Goal: Information Seeking & Learning: Learn about a topic

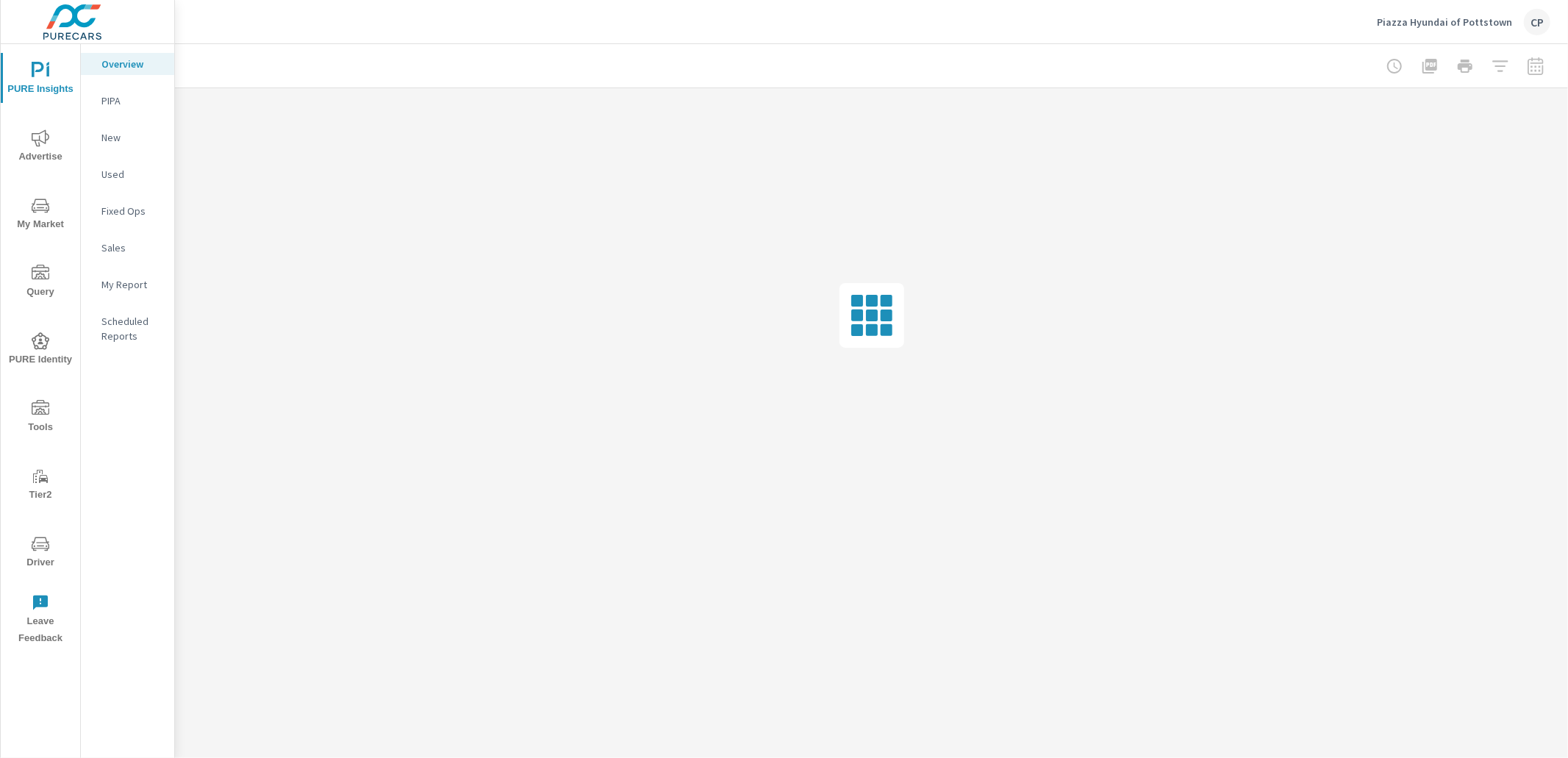
click at [48, 147] on span "Advertise" at bounding box center [40, 147] width 70 height 36
click at [53, 76] on span "PURE Insights" at bounding box center [40, 80] width 70 height 36
click at [49, 209] on span "My Market" at bounding box center [40, 214] width 70 height 36
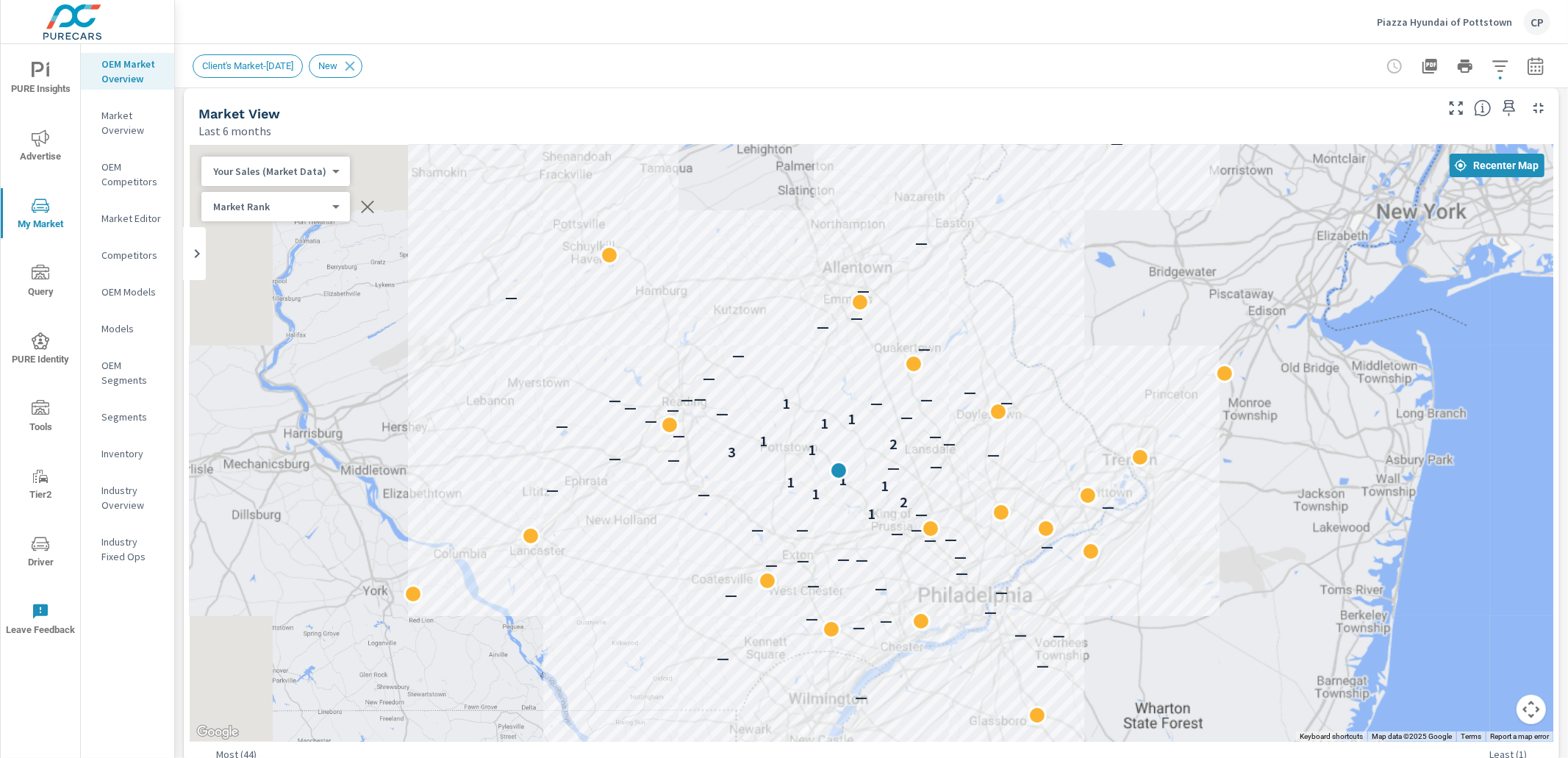
scroll to position [22, 0]
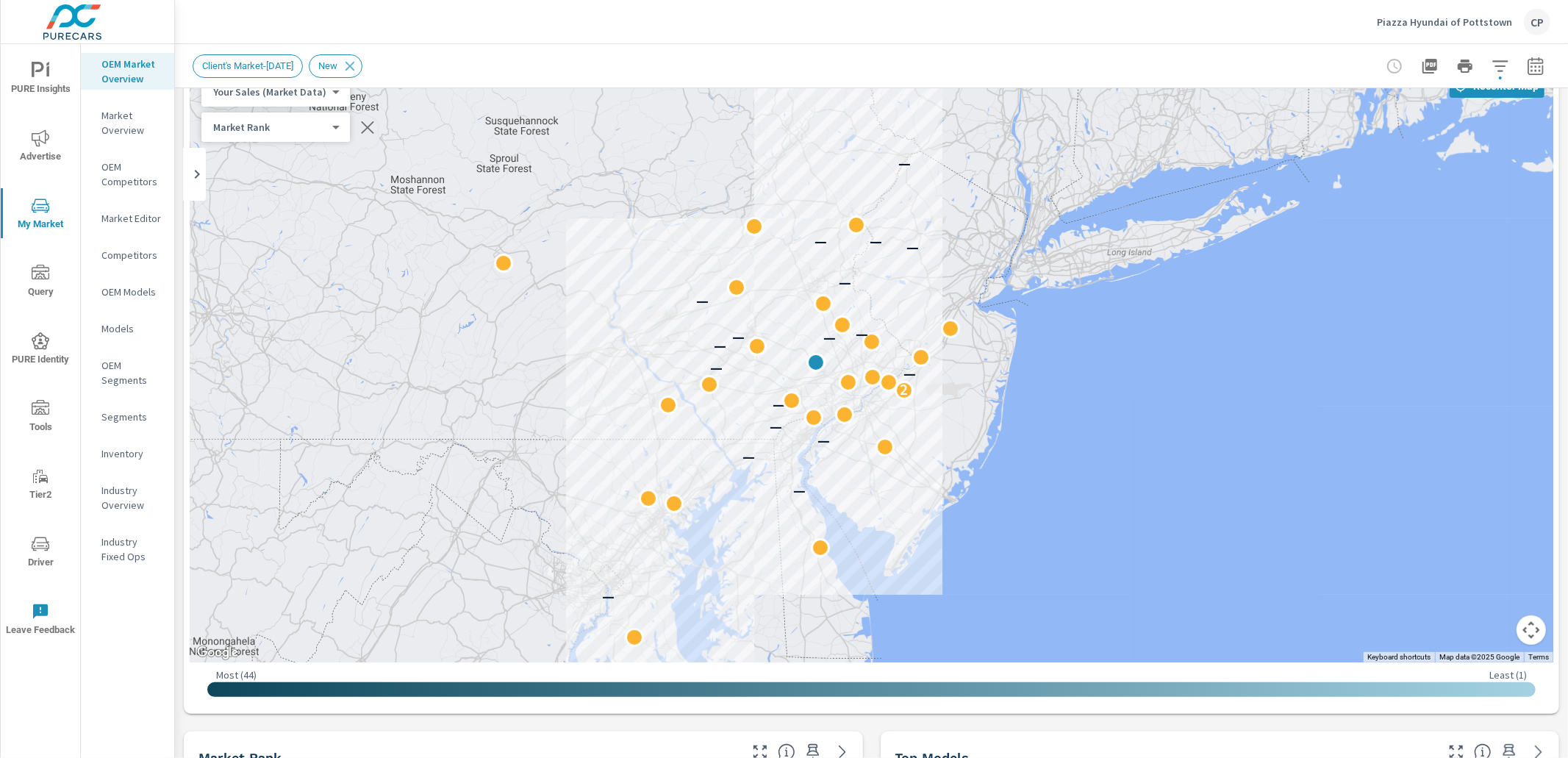
scroll to position [99, 0]
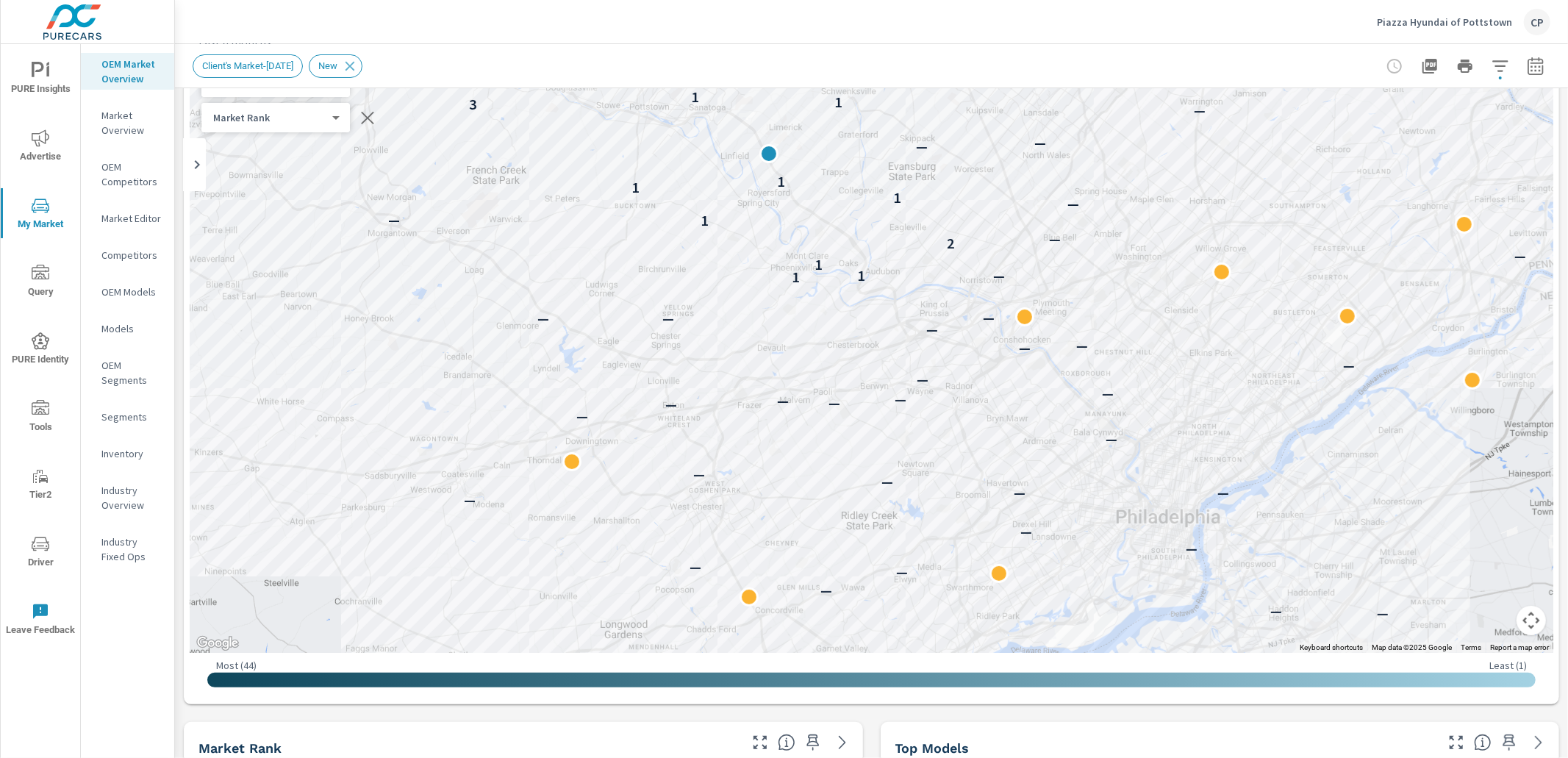
drag, startPoint x: 811, startPoint y: 371, endPoint x: 822, endPoint y: 409, distance: 39.6
click at [821, 409] on div "— — — — — — — — — — — — — — — — — — — — — — — — — — — — — — — 1 — 1 1 — 2 — 1 —…" at bounding box center [871, 355] width 1363 height 597
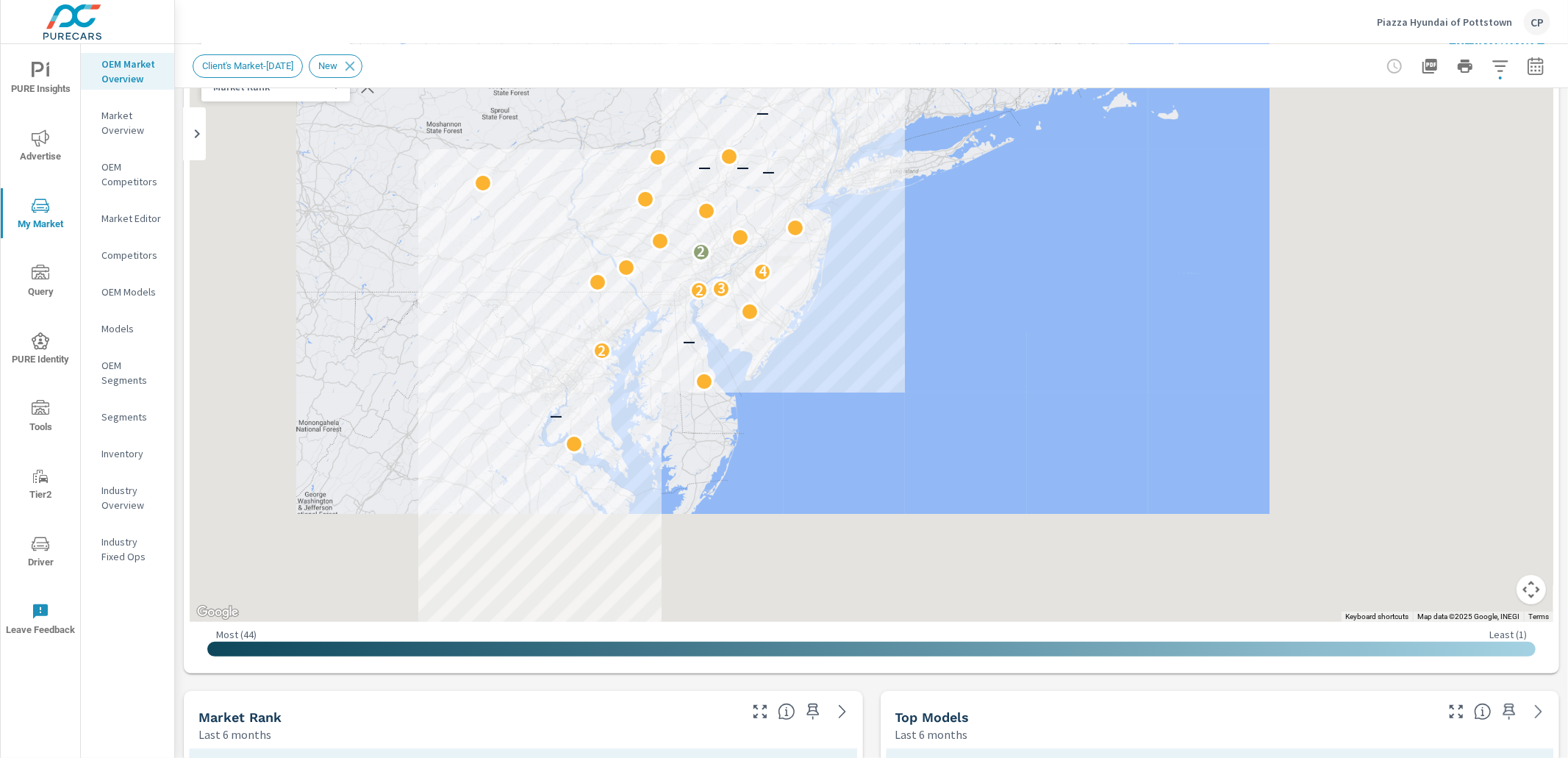
scroll to position [138, 0]
